Goal: Task Accomplishment & Management: Use online tool/utility

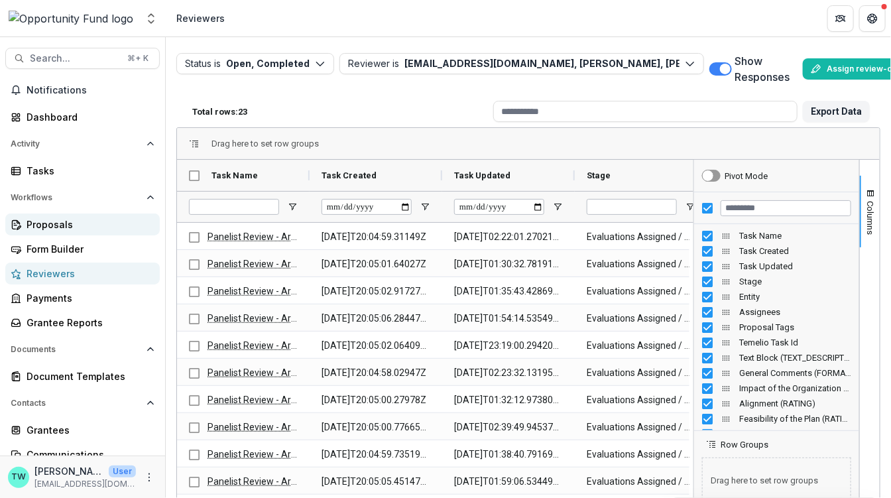
click at [49, 217] on div "Proposals" at bounding box center [88, 224] width 123 height 14
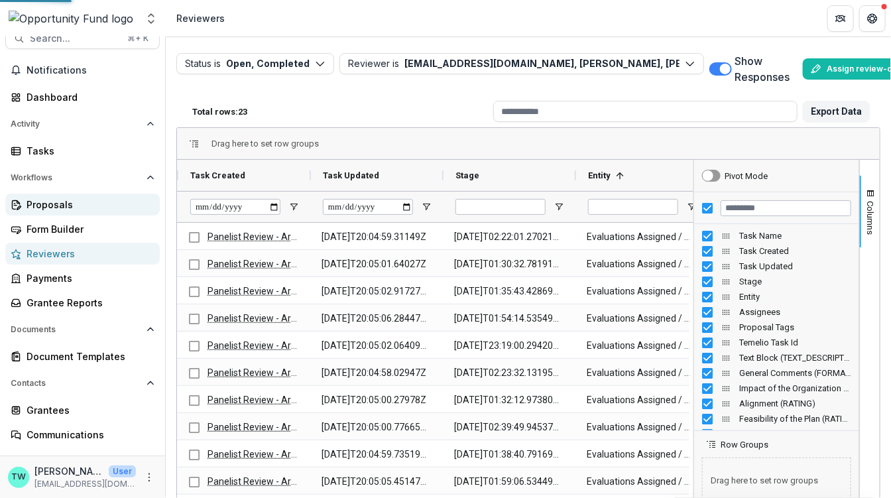
scroll to position [0, 131]
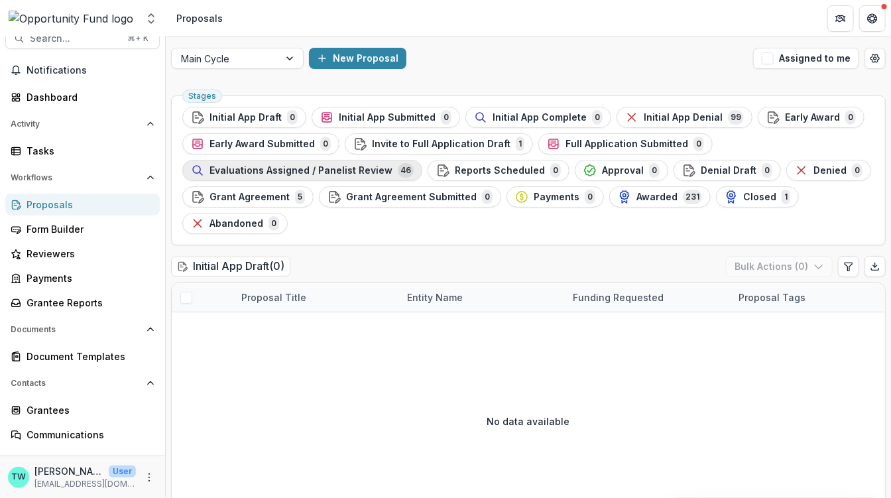
click at [341, 170] on span "Evaluations Assigned / Panelist Review" at bounding box center [300, 170] width 183 height 11
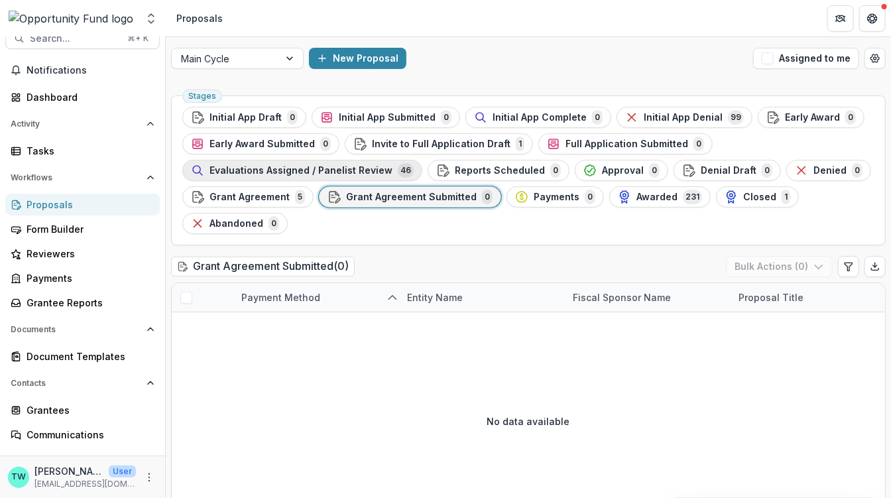
click at [299, 170] on span "Evaluations Assigned / Panelist Review" at bounding box center [300, 170] width 183 height 11
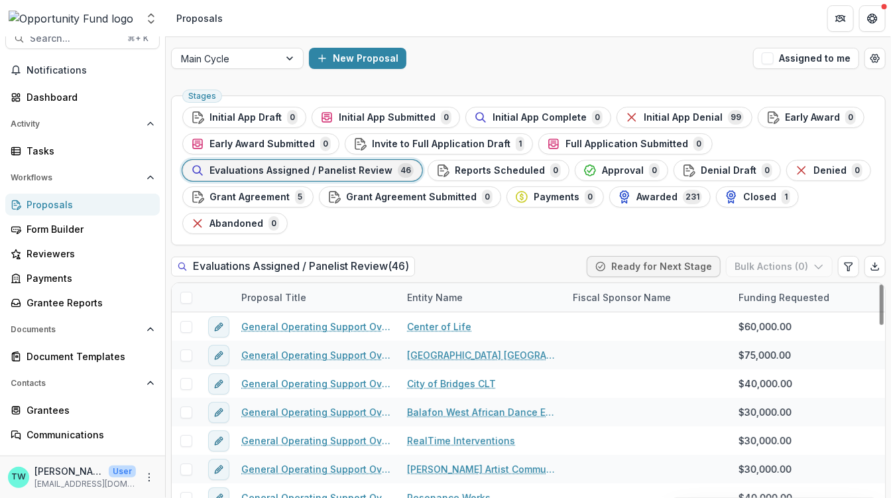
click at [450, 297] on div "Entity Name" at bounding box center [435, 297] width 72 height 14
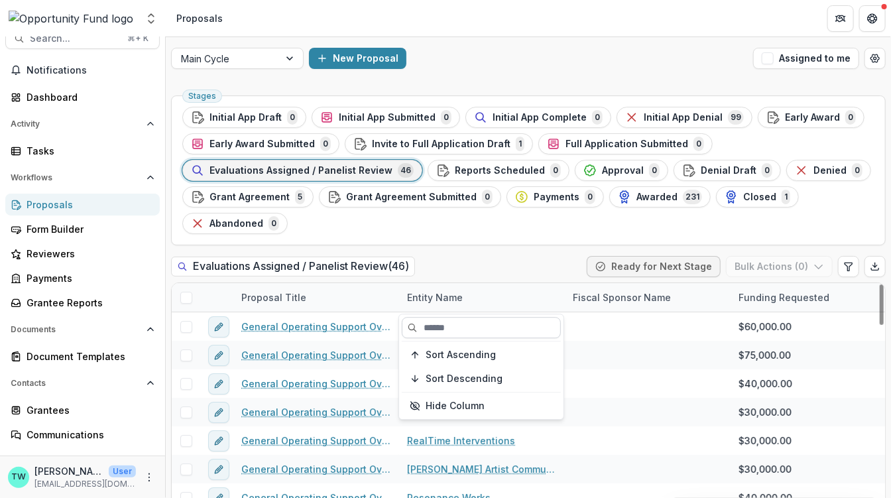
click at [446, 335] on input at bounding box center [481, 327] width 159 height 21
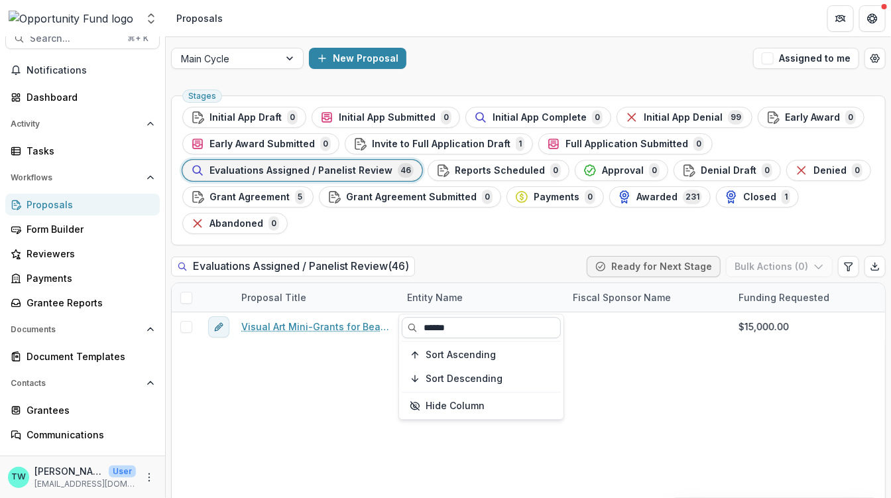
type input "*******"
click at [501, 258] on div "Evaluations Assigned / Panelist Review ( 46 ) Ready for Next Stage Bulk Actions…" at bounding box center [528, 269] width 714 height 27
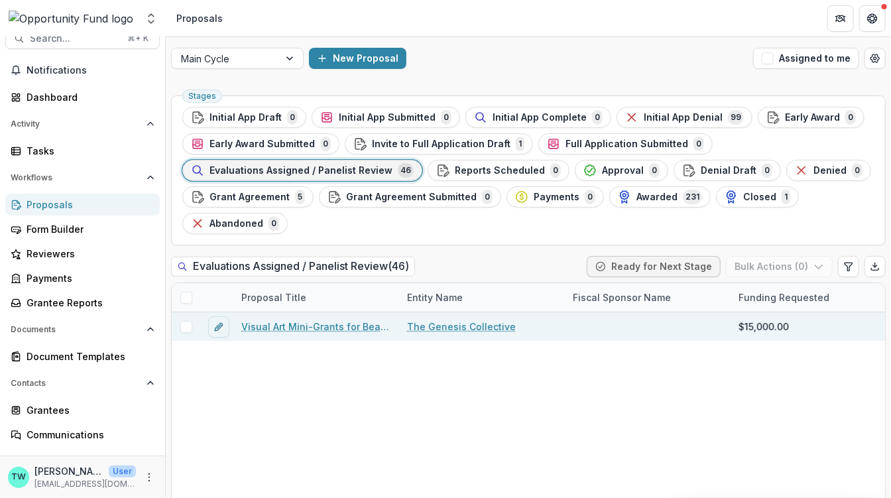
click at [324, 328] on link "Visual Art Mini-Grants for Beaver County Artists" at bounding box center [316, 326] width 150 height 14
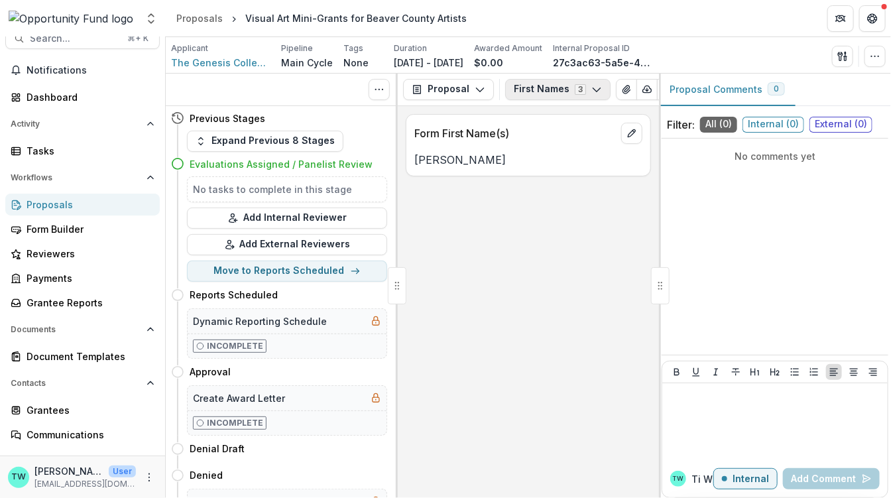
click at [543, 96] on button "First Names 3" at bounding box center [557, 89] width 105 height 21
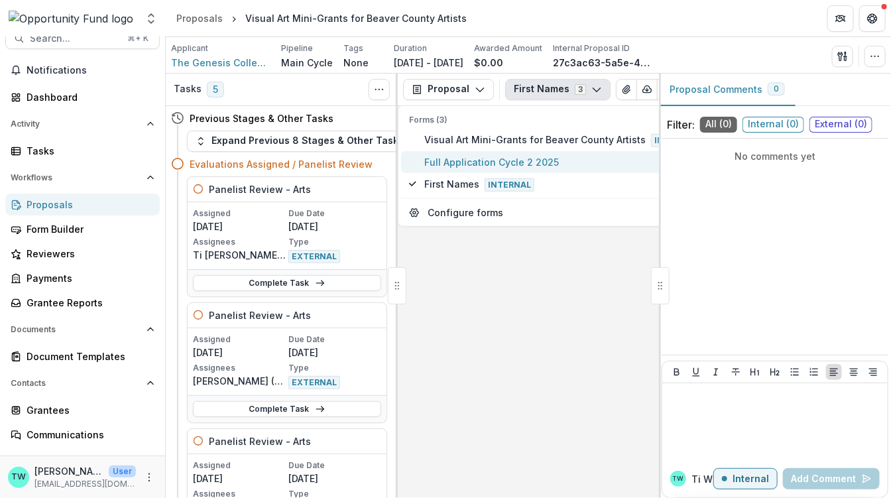
click at [525, 162] on span "Full Application Cycle 2 2025" at bounding box center [562, 162] width 276 height 14
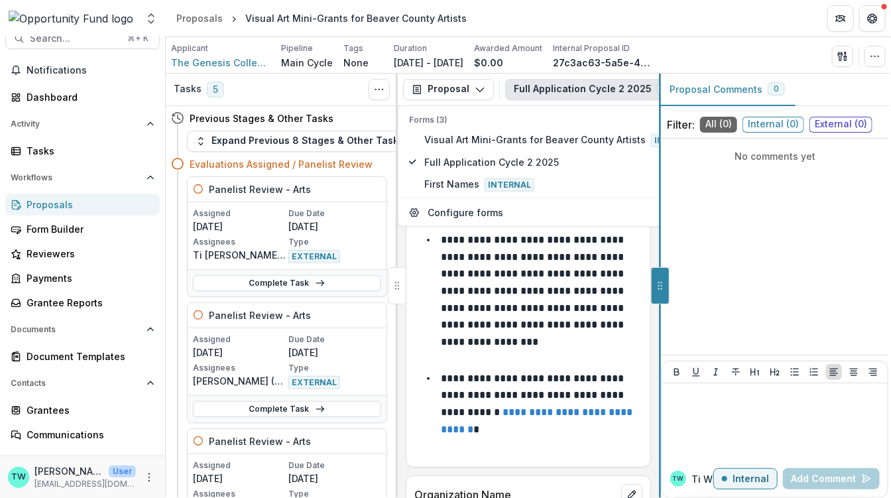
drag, startPoint x: 657, startPoint y: 281, endPoint x: 693, endPoint y: 314, distance: 48.8
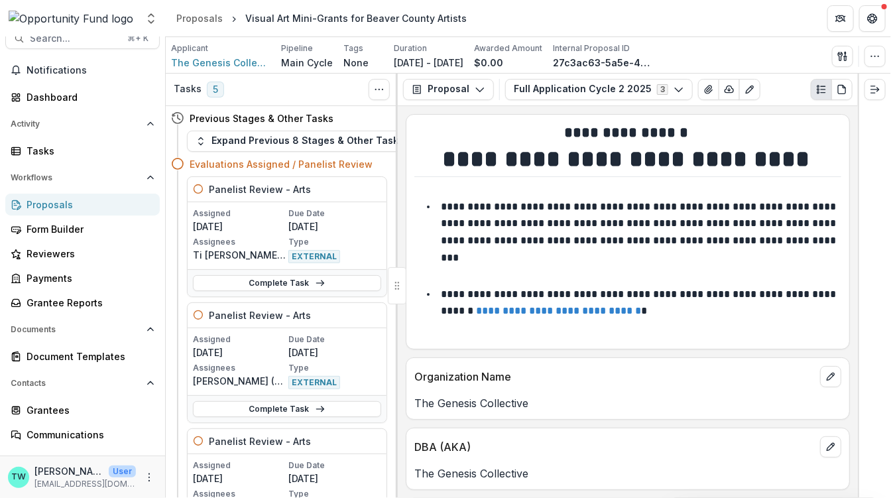
click at [818, 93] on circle "Plaintext view" at bounding box center [818, 92] width 2 height 2
click at [840, 90] on icon "PDF view" at bounding box center [841, 89] width 11 height 11
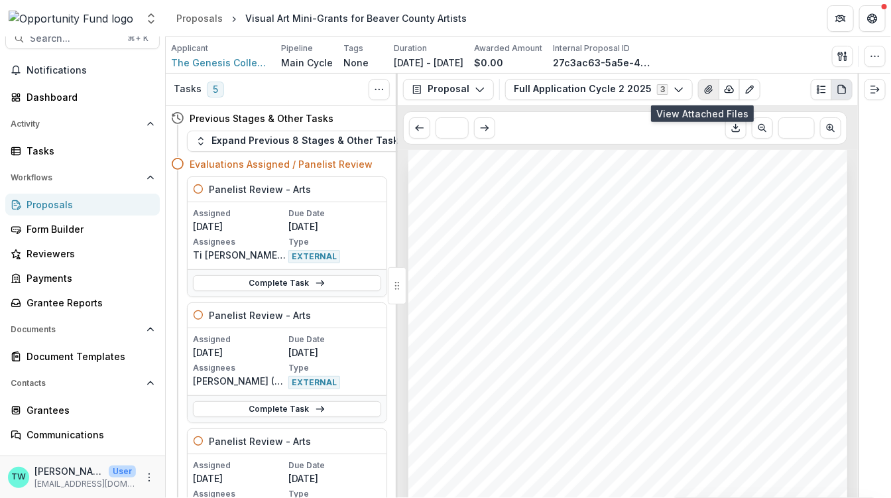
click at [703, 93] on icon "View Attached Files" at bounding box center [708, 89] width 11 height 11
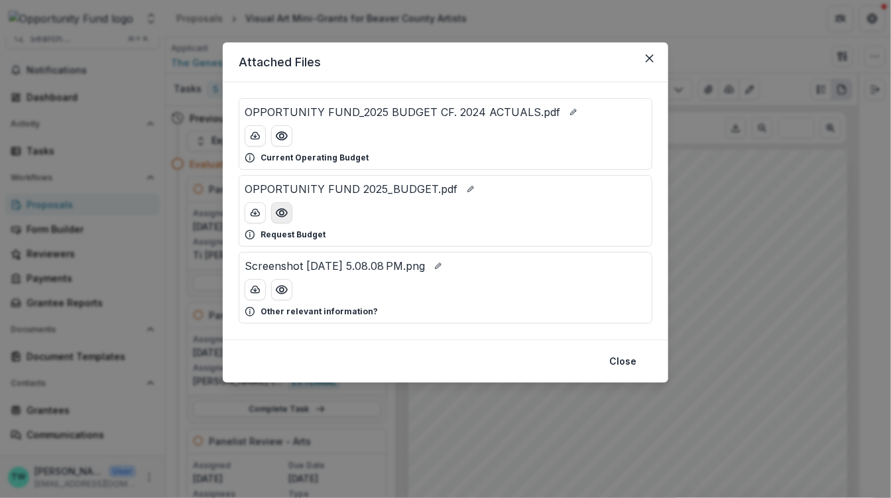
click at [284, 216] on icon "Preview OPPORTUNITY FUND 2025_BUDGET.pdf" at bounding box center [281, 213] width 11 height 8
